Goal: Task Accomplishment & Management: Use online tool/utility

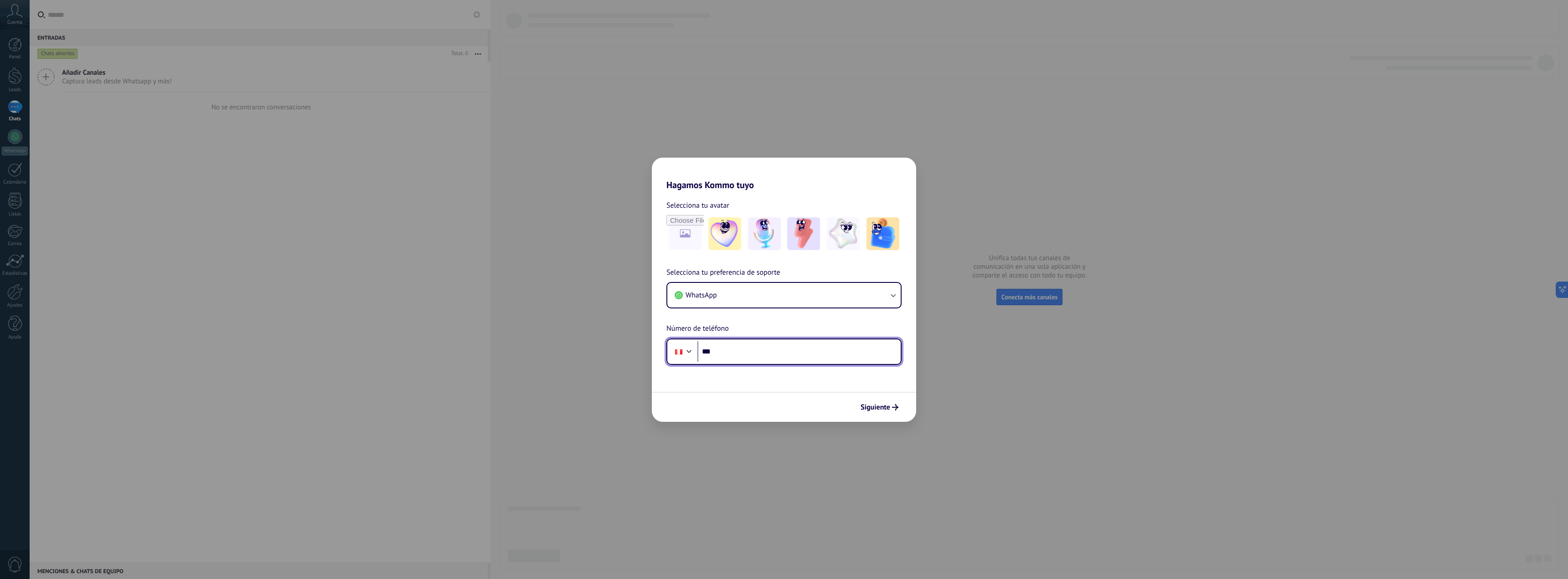
click at [752, 352] on input "***" at bounding box center [799, 352] width 203 height 21
type input "**********"
click at [879, 409] on span "Siguiente" at bounding box center [875, 407] width 30 height 6
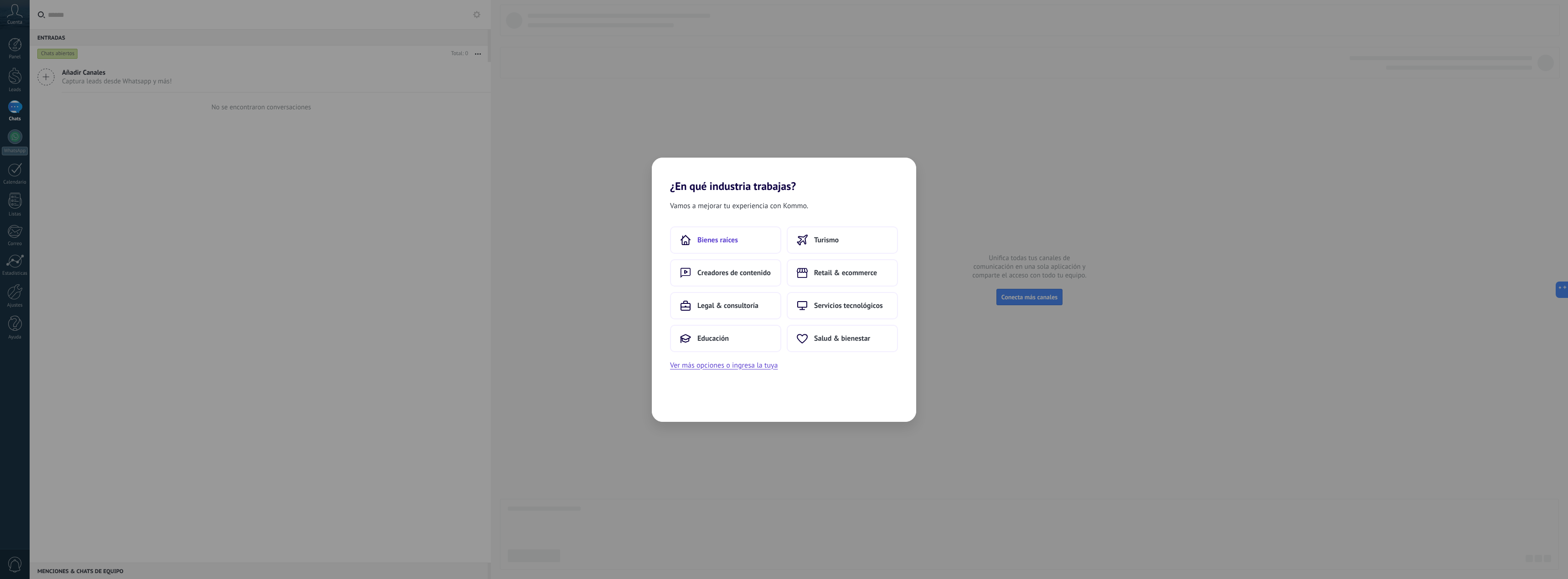
click at [734, 240] on span "Bienes raíces" at bounding box center [717, 240] width 40 height 9
click at [722, 272] on span "Agencia inmobiliaria" at bounding box center [711, 273] width 64 height 9
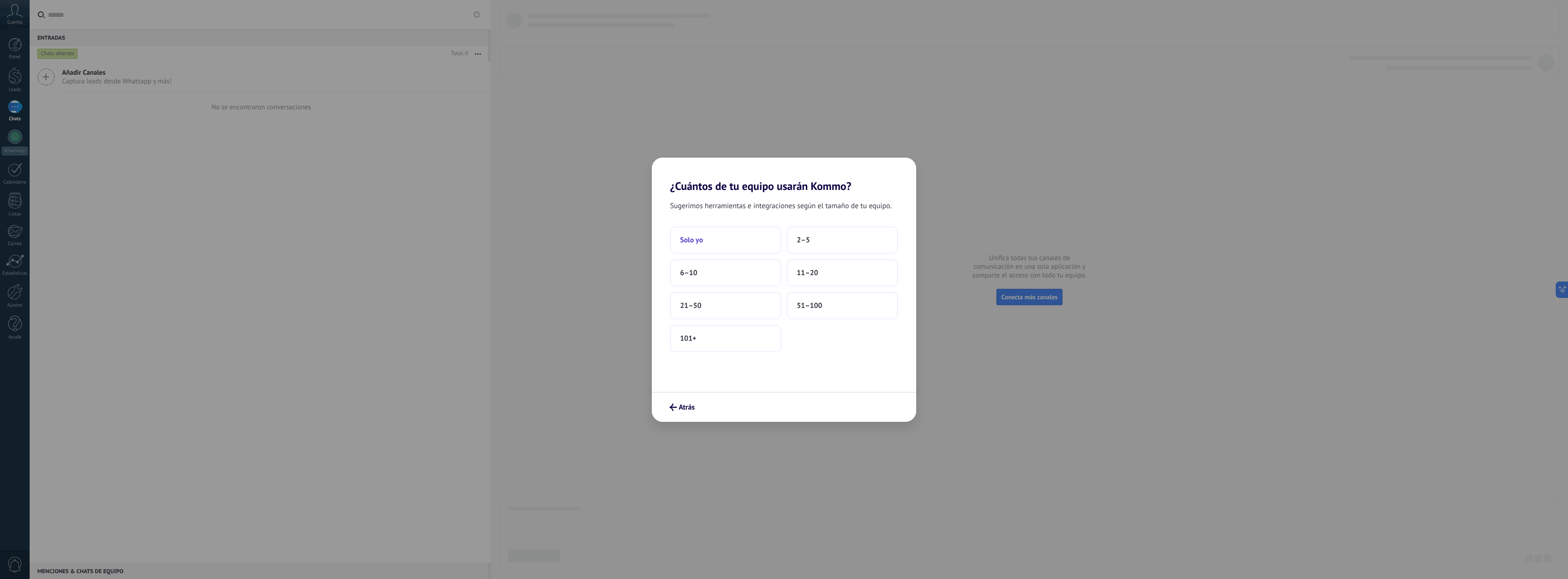
click at [706, 243] on button "Solo yo" at bounding box center [725, 240] width 111 height 28
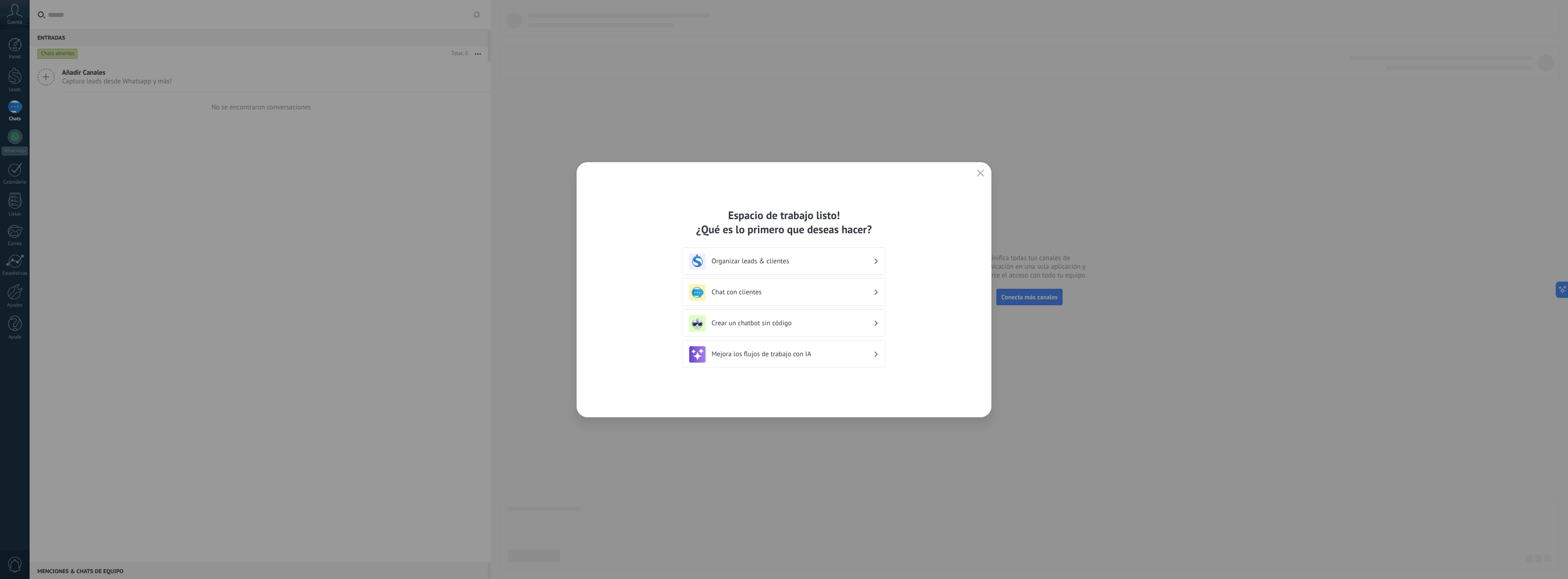
click at [796, 262] on h3 "Organizar leads & clientes" at bounding box center [792, 261] width 162 height 9
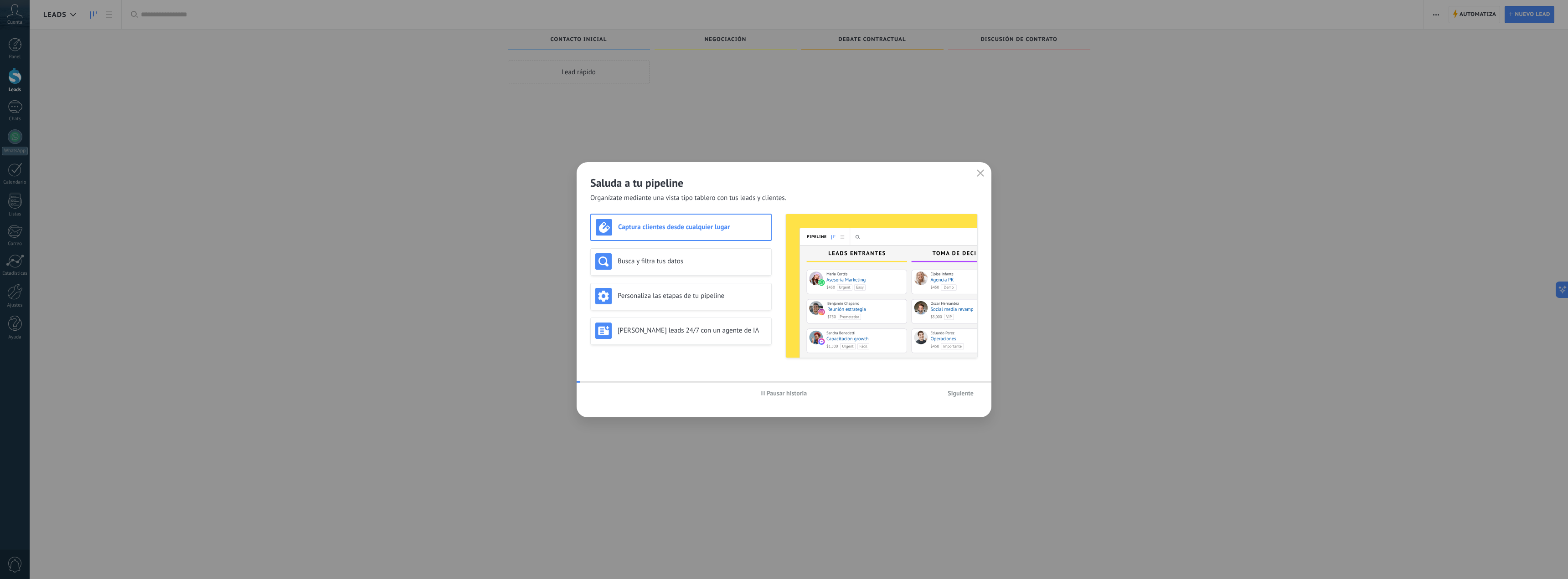
click at [980, 173] on icon "button" at bounding box center [980, 173] width 7 height 7
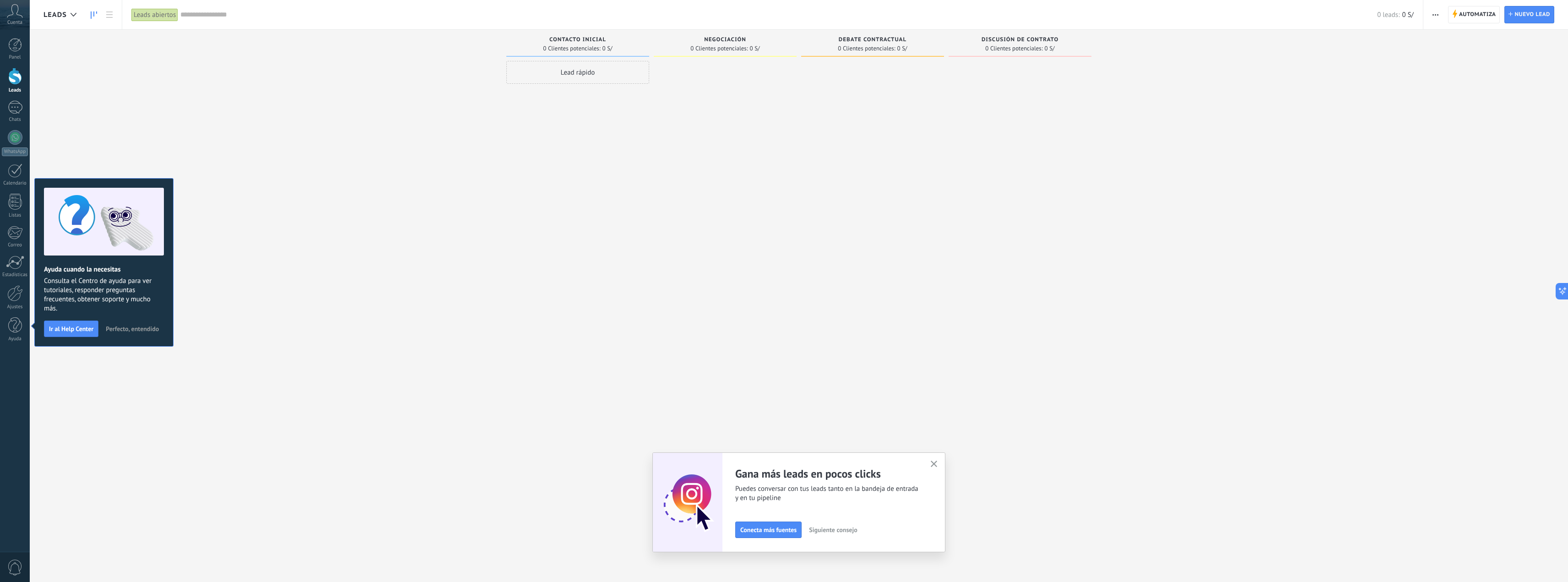
click at [423, 270] on div "Leads Entrantes Solicitudes: 0 0 0 0 0 0 0 0 0 Contacto inicial 0 Clientes pote…" at bounding box center [805, 276] width 1525 height 494
click at [18, 293] on div at bounding box center [15, 293] width 16 height 16
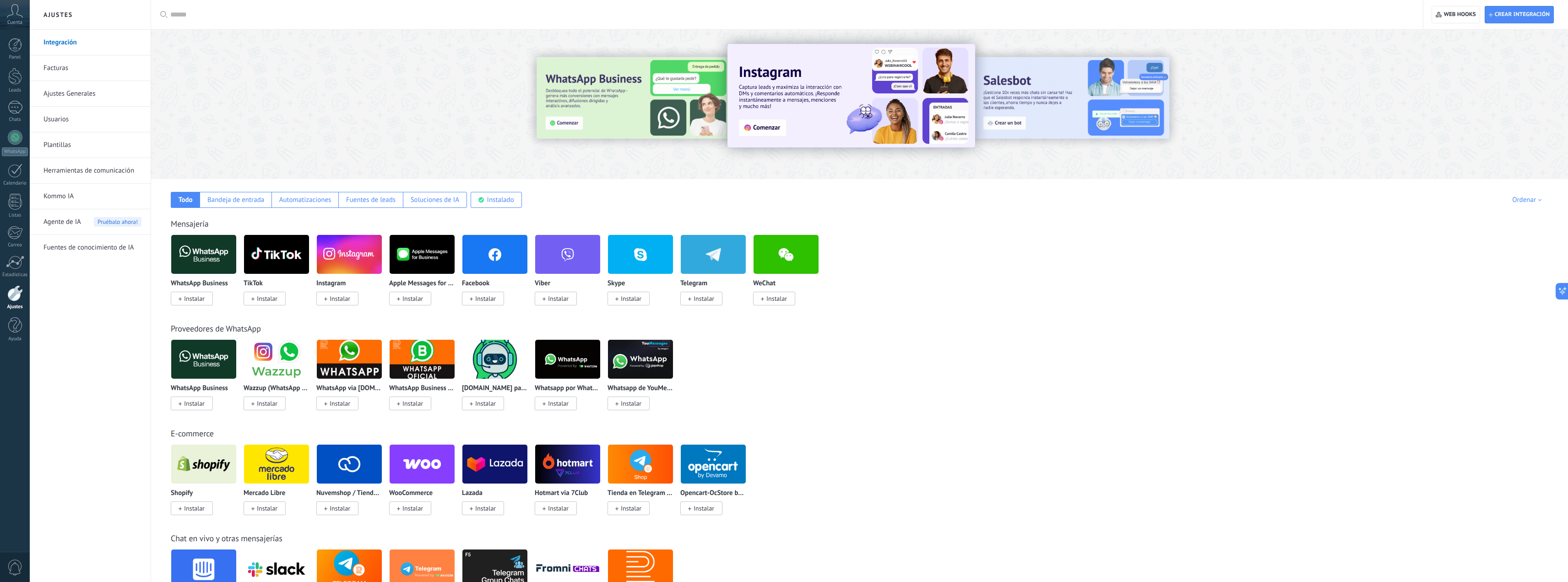
click at [204, 279] on div "WhatsApp Business Instalar" at bounding box center [204, 269] width 66 height 69
click at [198, 309] on div "Proveedores de WhatsApp WhatsApp Business Instalar Wazzup (WhatsApp & Instagram…" at bounding box center [859, 357] width 1399 height 105
click at [196, 297] on span "Instalar" at bounding box center [194, 299] width 21 height 8
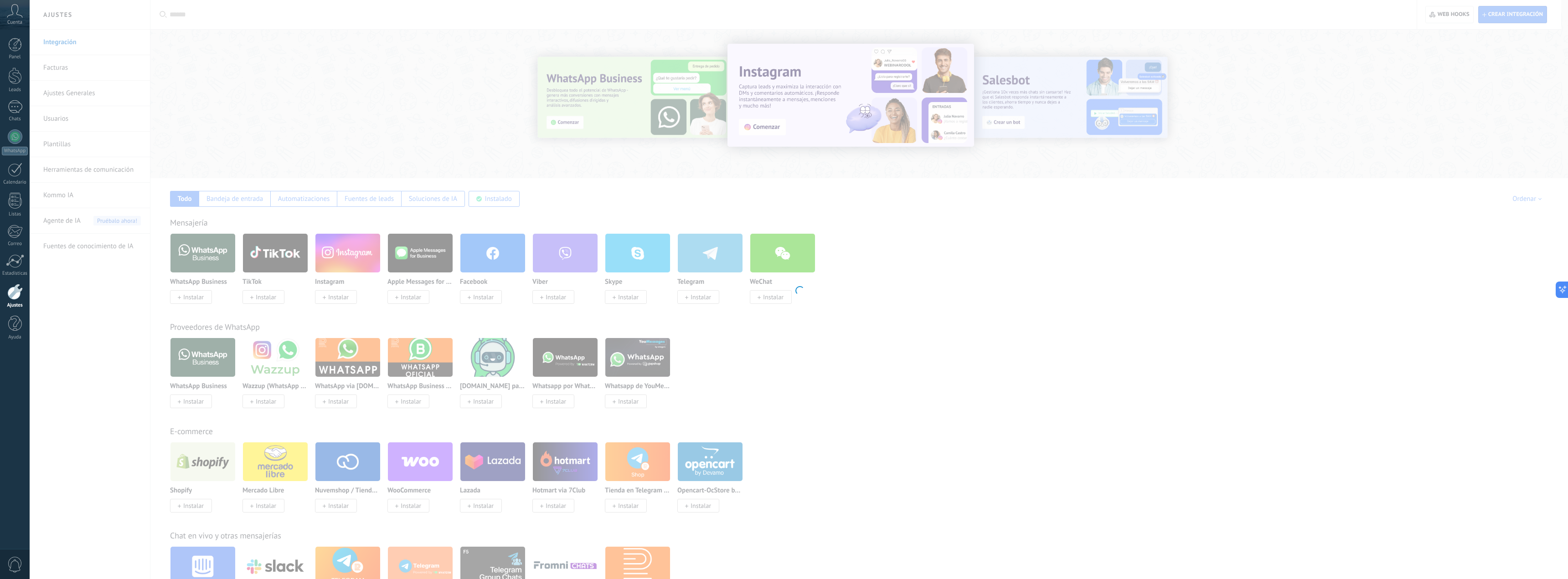
click at [186, 297] on div at bounding box center [799, 289] width 1538 height 579
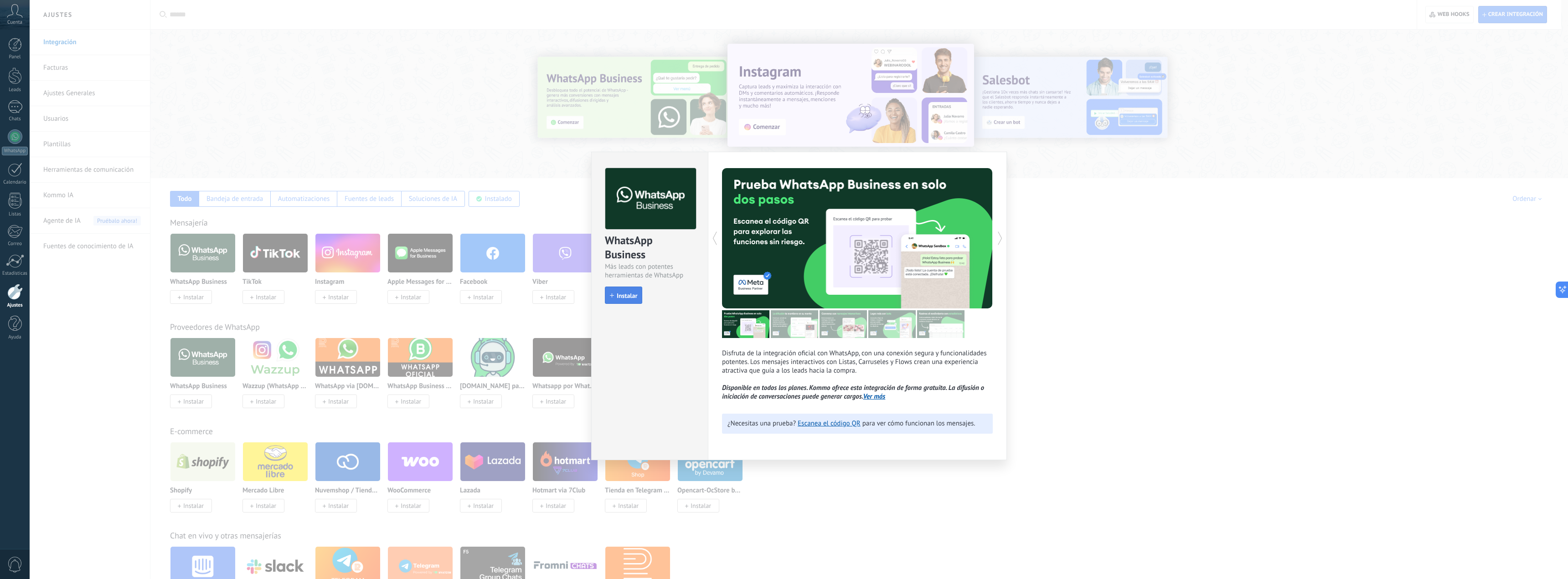
click at [627, 297] on span "Instalar" at bounding box center [627, 295] width 21 height 6
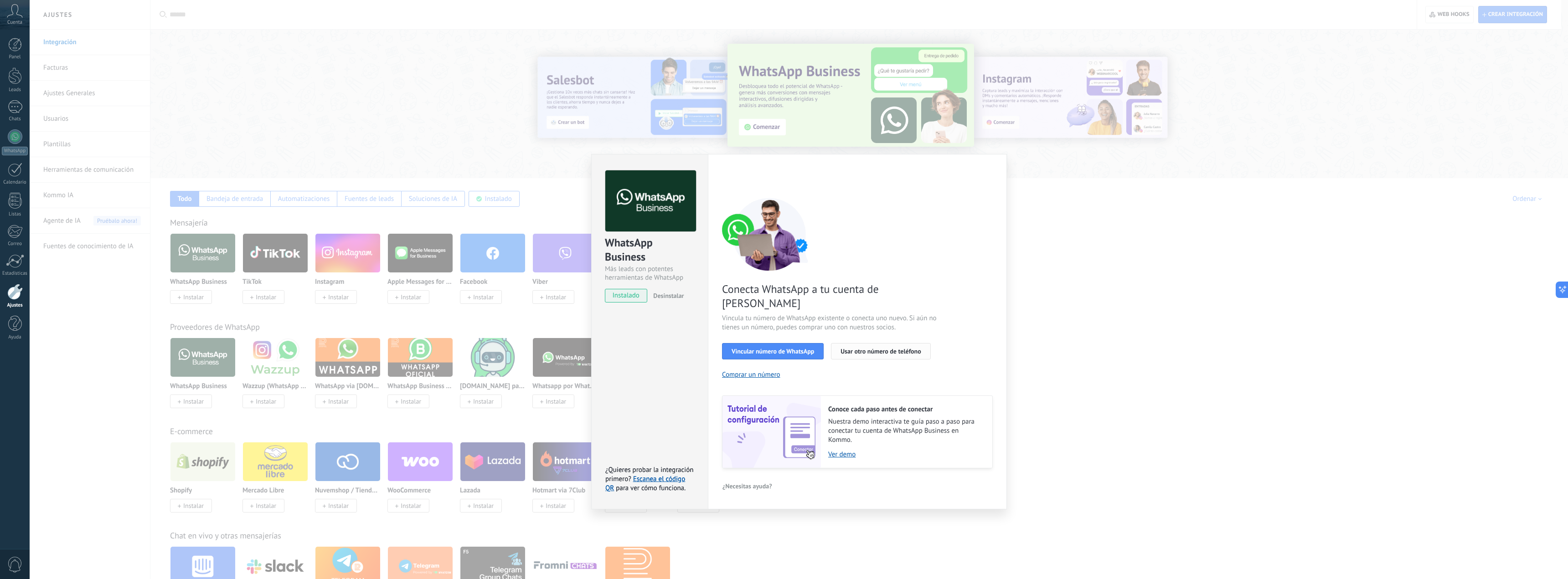
click at [871, 348] on span "Usar otro número de teléfono" at bounding box center [880, 351] width 80 height 6
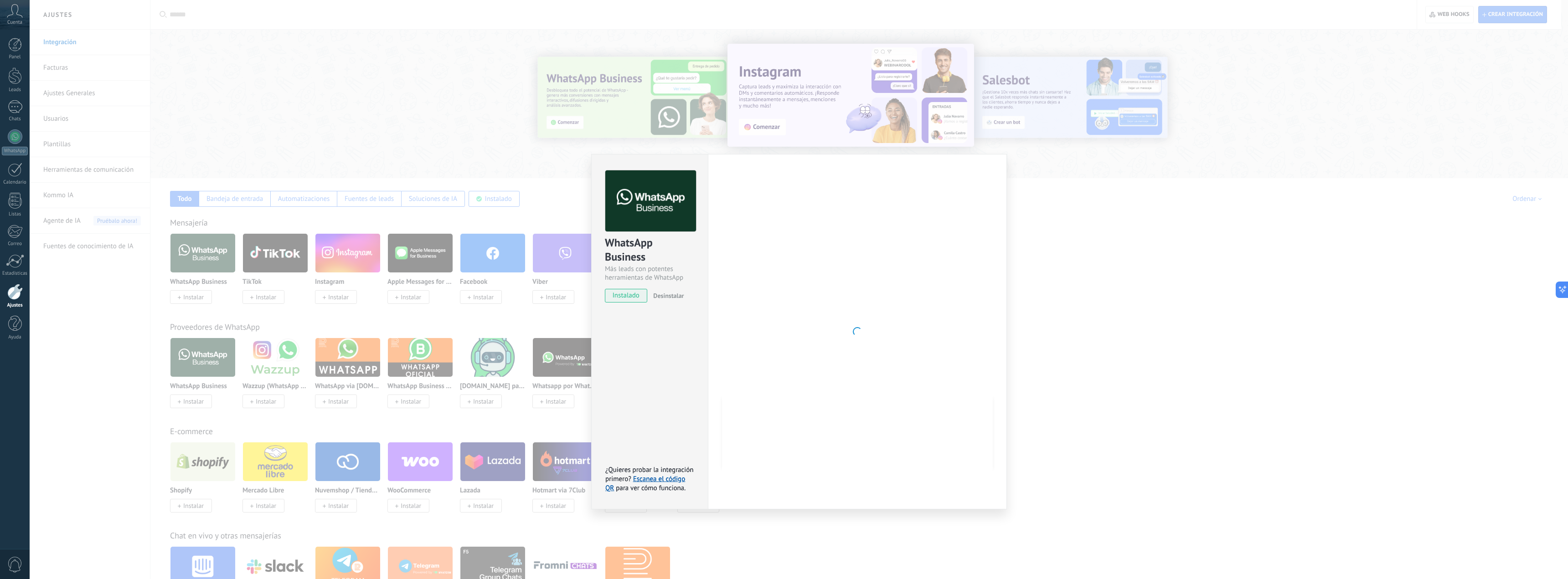
drag, startPoint x: 257, startPoint y: 49, endPoint x: 81, endPoint y: 0, distance: 182.7
click at [256, 49] on div "WhatsApp Business Más leads con potentes herramientas de WhatsApp instalado Des…" at bounding box center [799, 289] width 1538 height 579
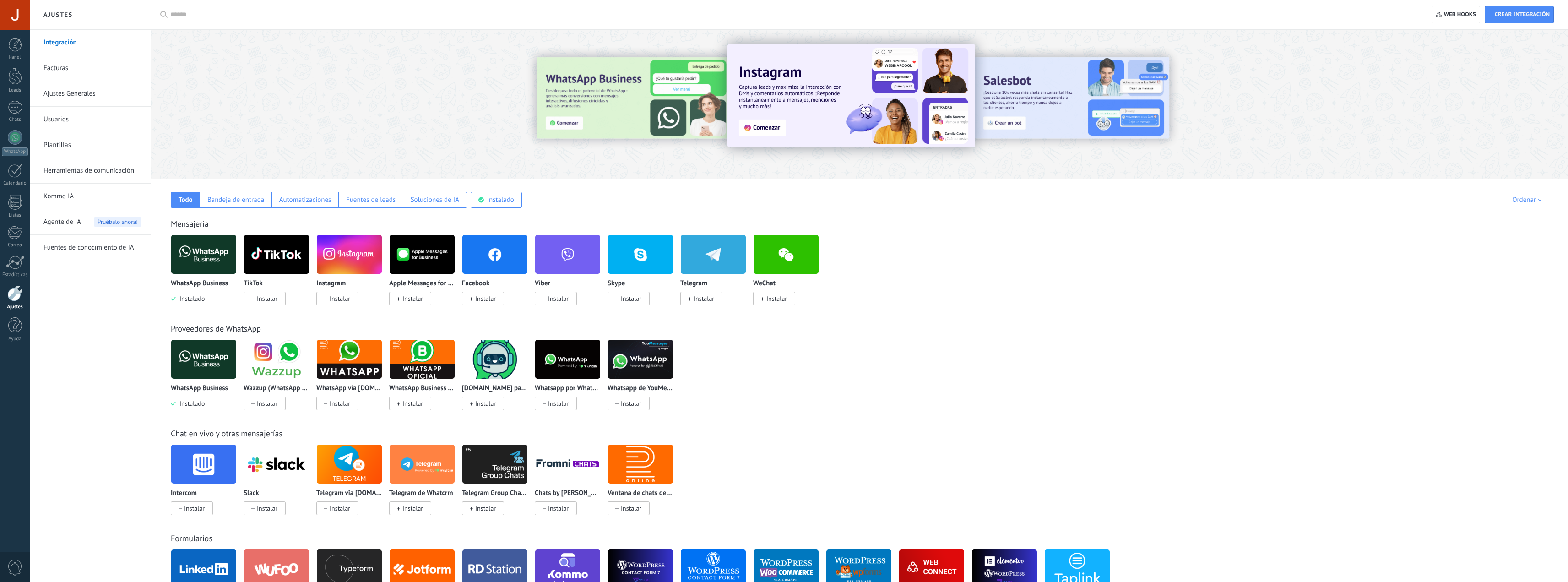
click at [197, 295] on div "WhatsApp Business Instalado" at bounding box center [204, 291] width 66 height 24
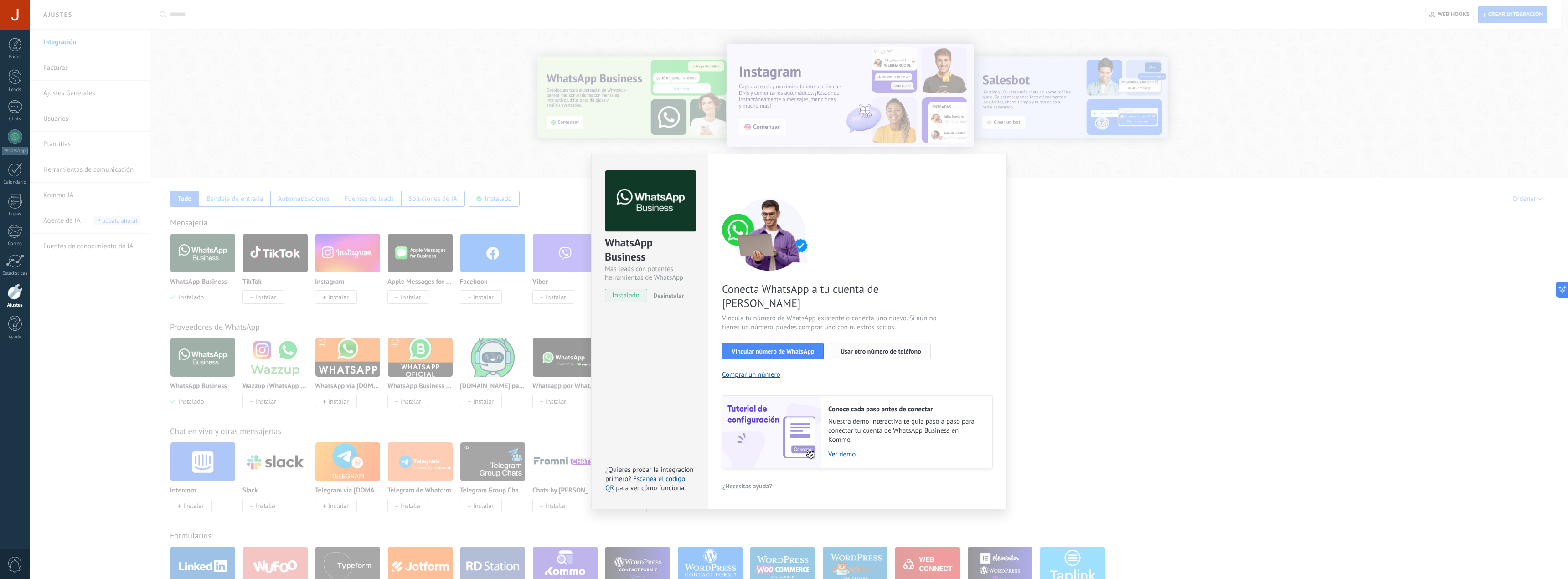
click at [877, 348] on span "Usar otro número de teléfono" at bounding box center [880, 351] width 80 height 6
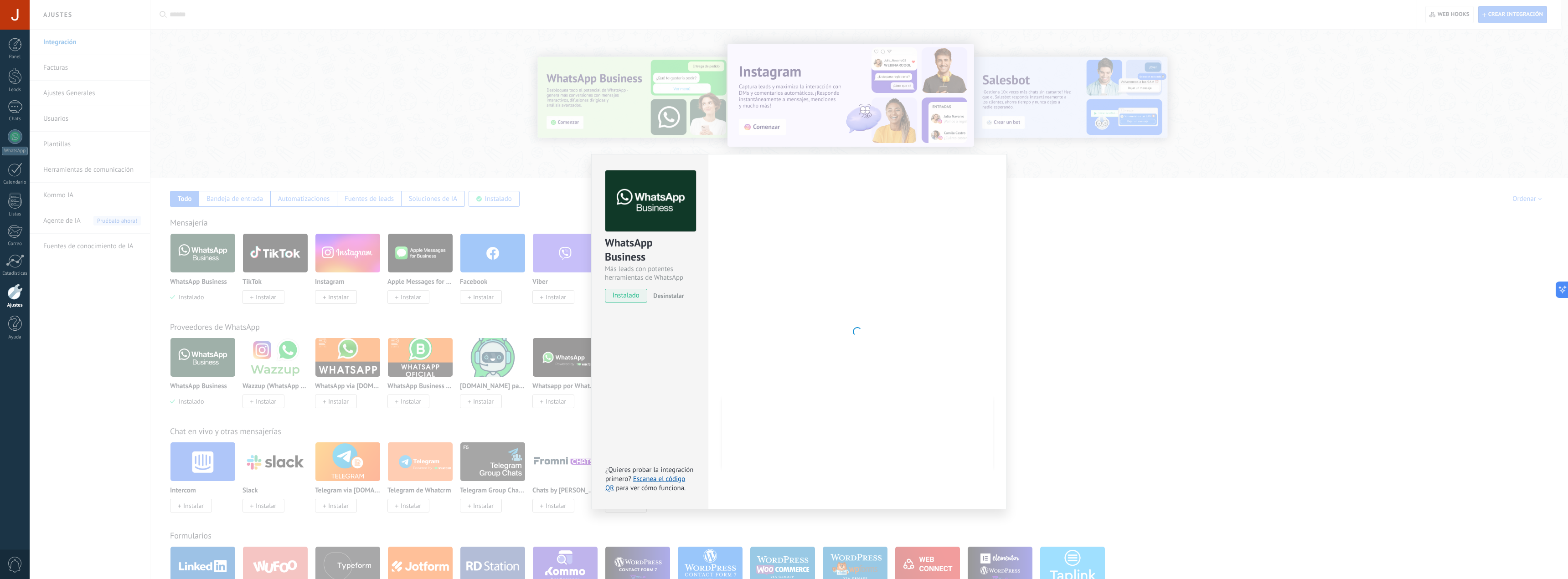
click at [672, 297] on span "Desinstalar" at bounding box center [668, 296] width 30 height 8
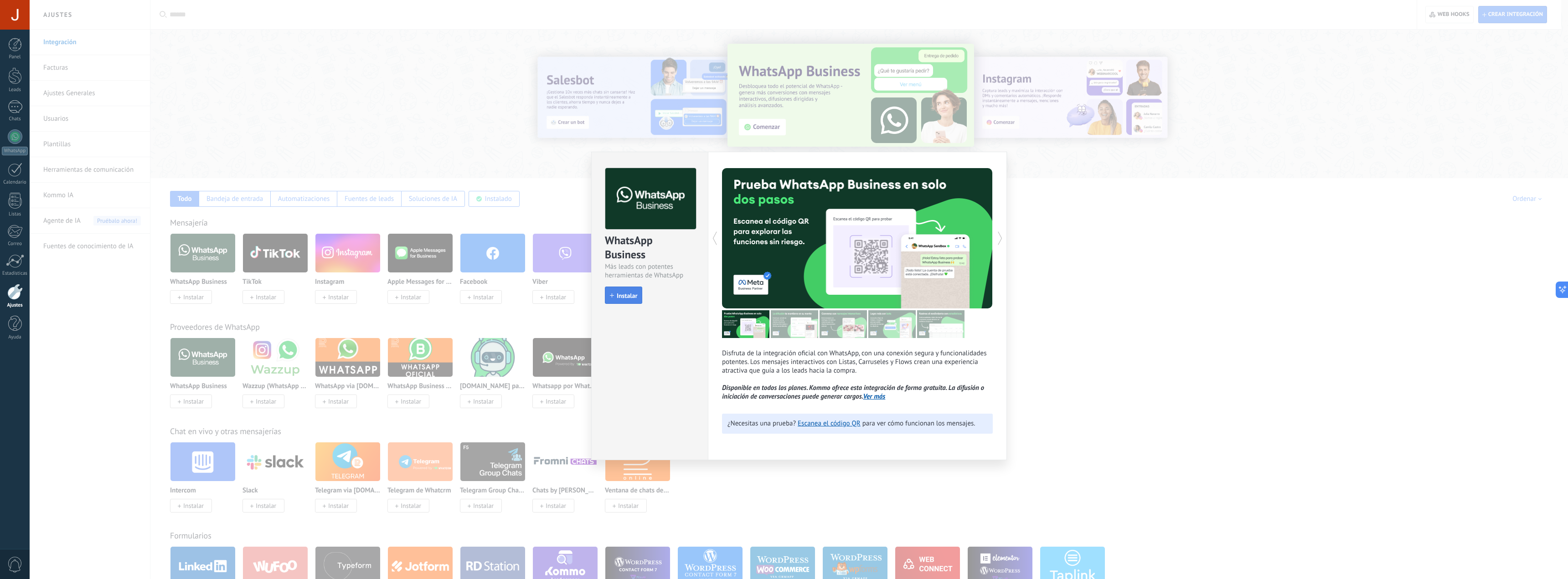
click at [616, 299] on button "Instalar" at bounding box center [623, 295] width 38 height 17
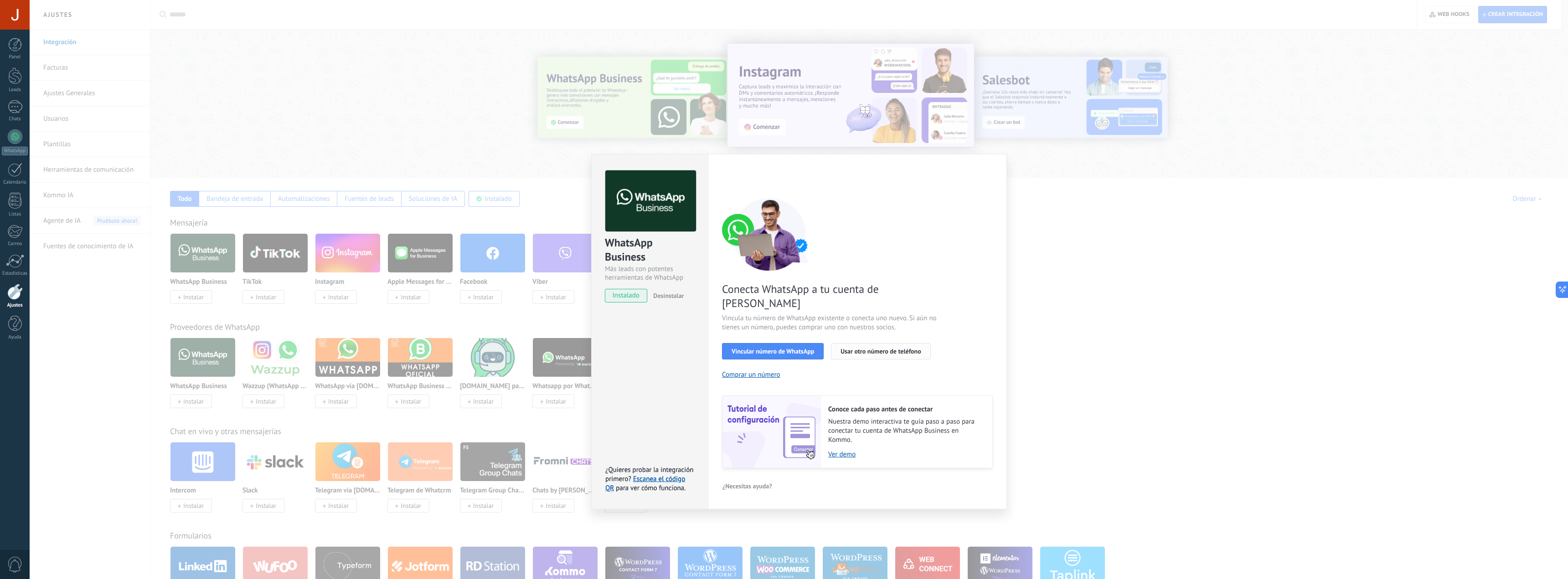
click at [884, 348] on span "Usar otro número de teléfono" at bounding box center [880, 351] width 80 height 6
click at [500, 142] on div "WhatsApp Business Más leads con potentes herramientas de WhatsApp instalado Des…" at bounding box center [799, 289] width 1538 height 579
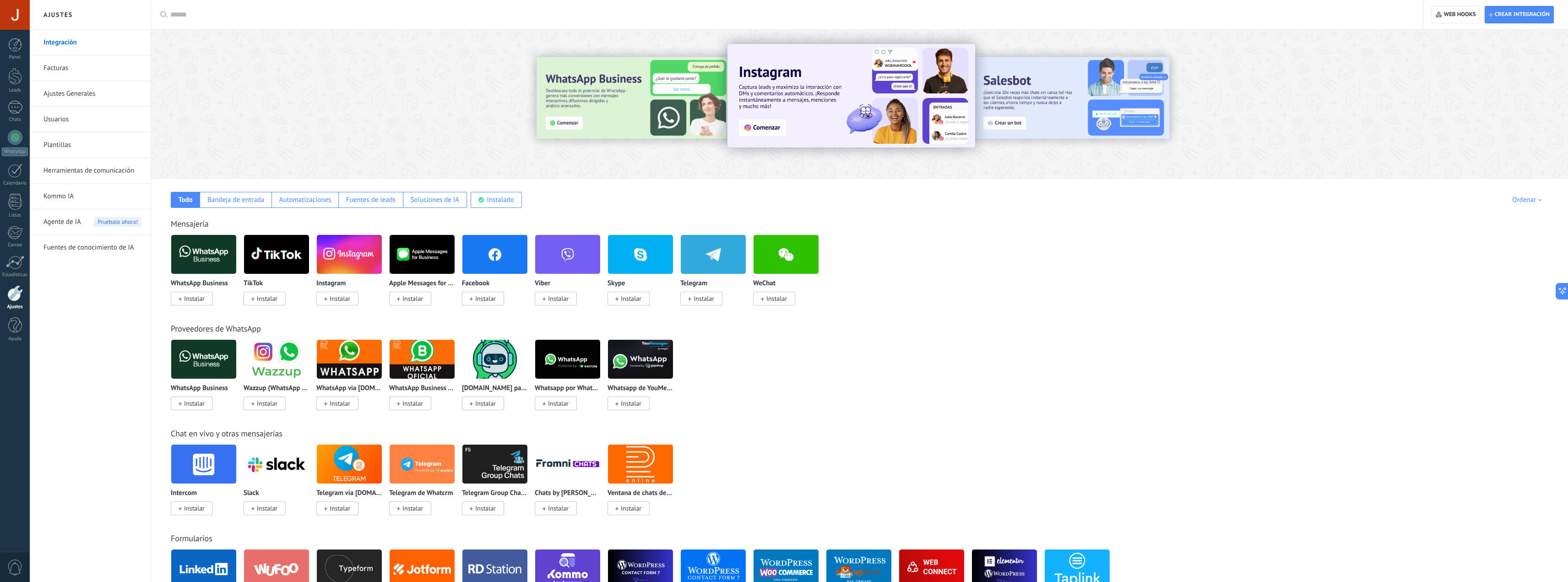
click at [209, 262] on img at bounding box center [203, 255] width 65 height 45
